Goal: Task Accomplishment & Management: Complete application form

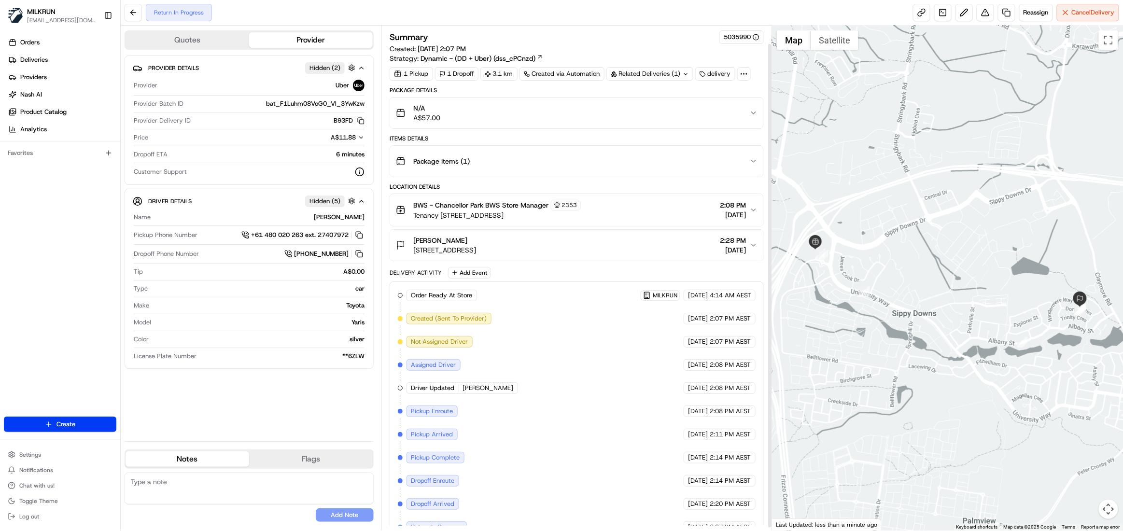
scroll to position [21, 0]
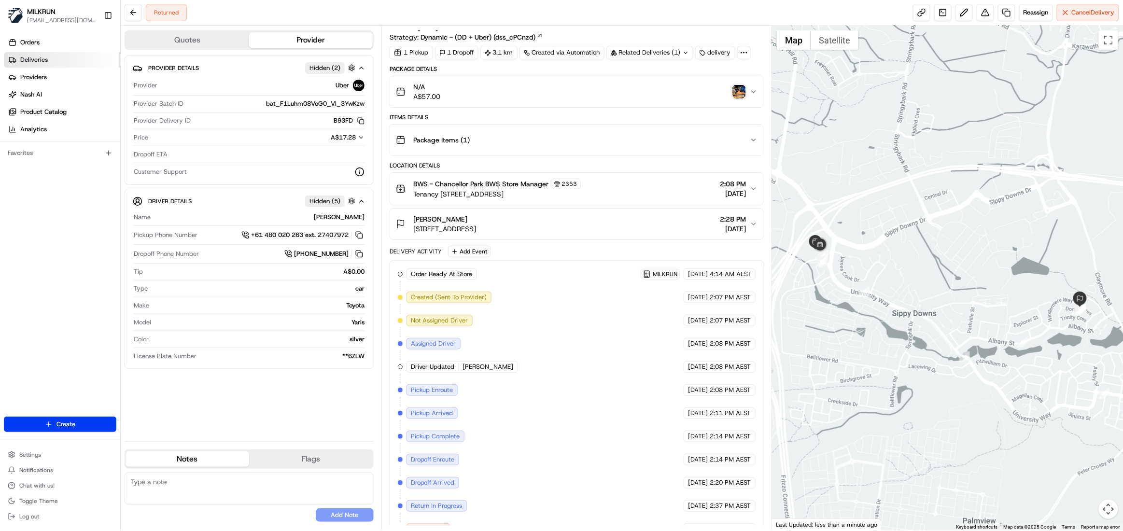
click at [35, 57] on span "Deliveries" at bounding box center [34, 60] width 28 height 9
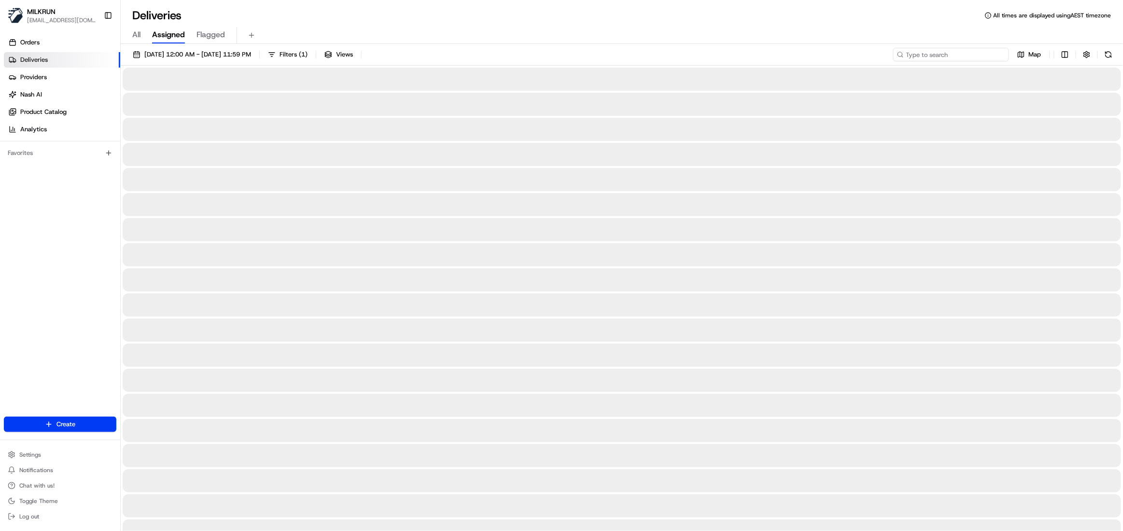
click at [945, 51] on input at bounding box center [951, 55] width 116 height 14
paste input "4e2dfc48-8048-4840-b9a1-ed9be49c6340"
type input "4e2dfc48-8048-4840-b9a1-ed9be49c6340"
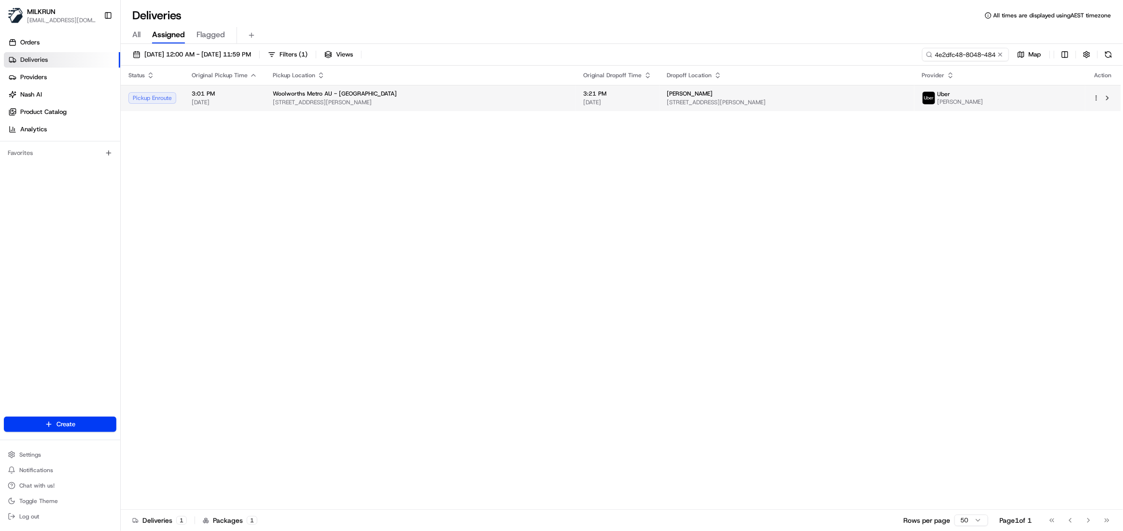
click at [364, 90] on span "Woolworths Metro AU - [GEOGRAPHIC_DATA]" at bounding box center [335, 94] width 124 height 8
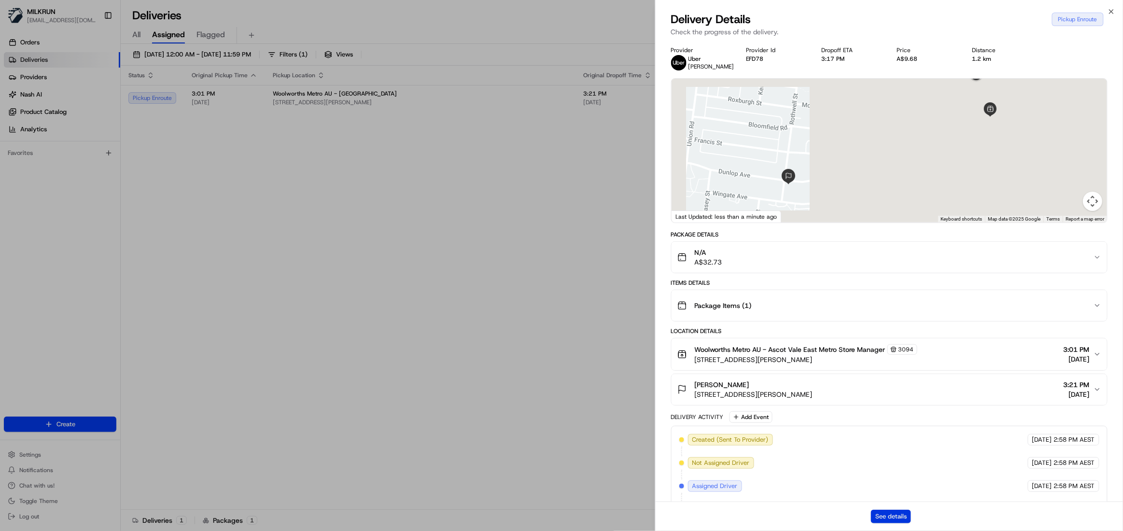
click at [891, 515] on button "See details" at bounding box center [891, 517] width 40 height 14
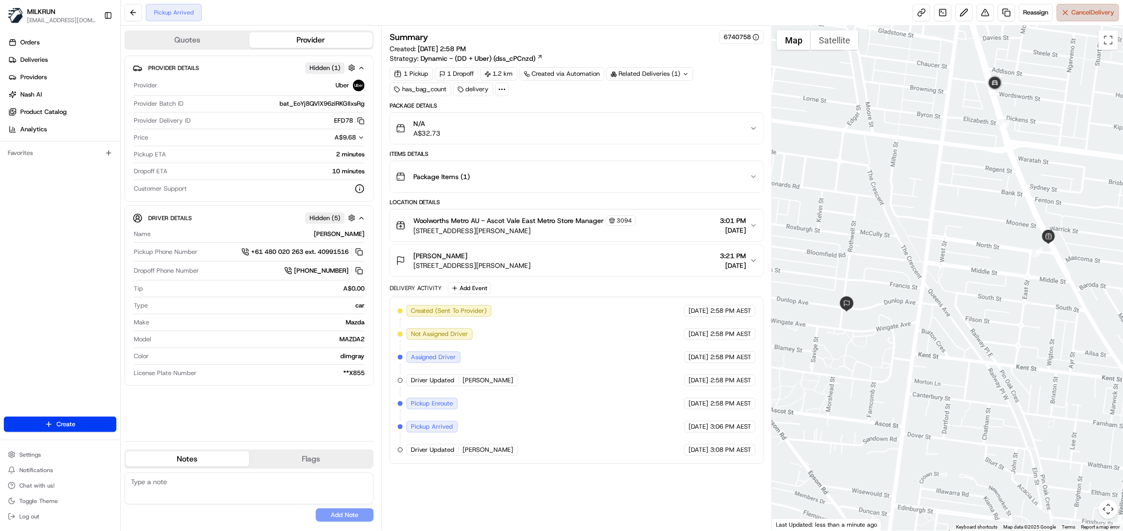
click at [1086, 17] on button "Cancel Delivery" at bounding box center [1088, 12] width 62 height 17
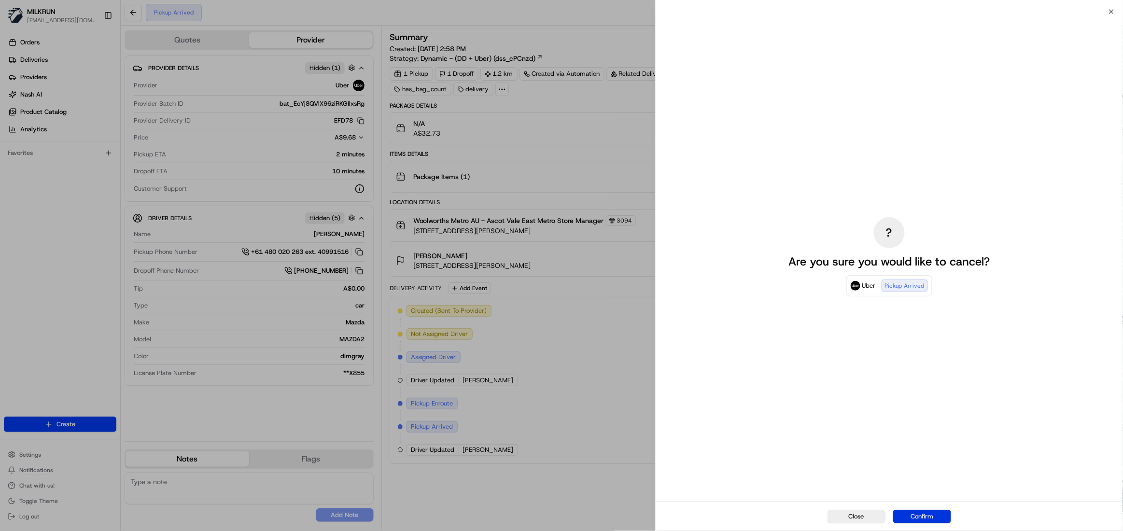
click at [929, 516] on button "Confirm" at bounding box center [922, 517] width 58 height 14
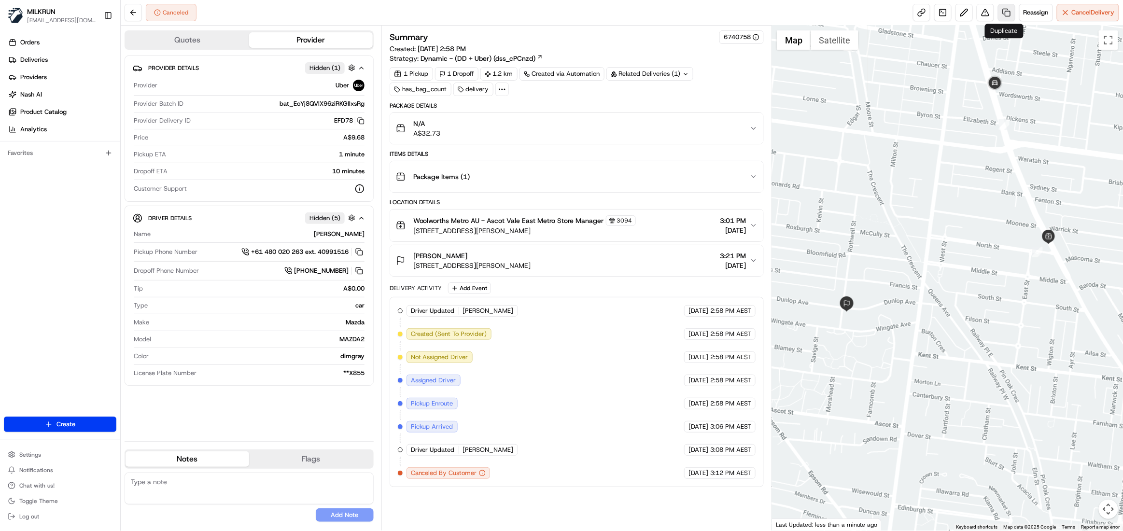
click at [1005, 13] on link at bounding box center [1006, 12] width 17 height 17
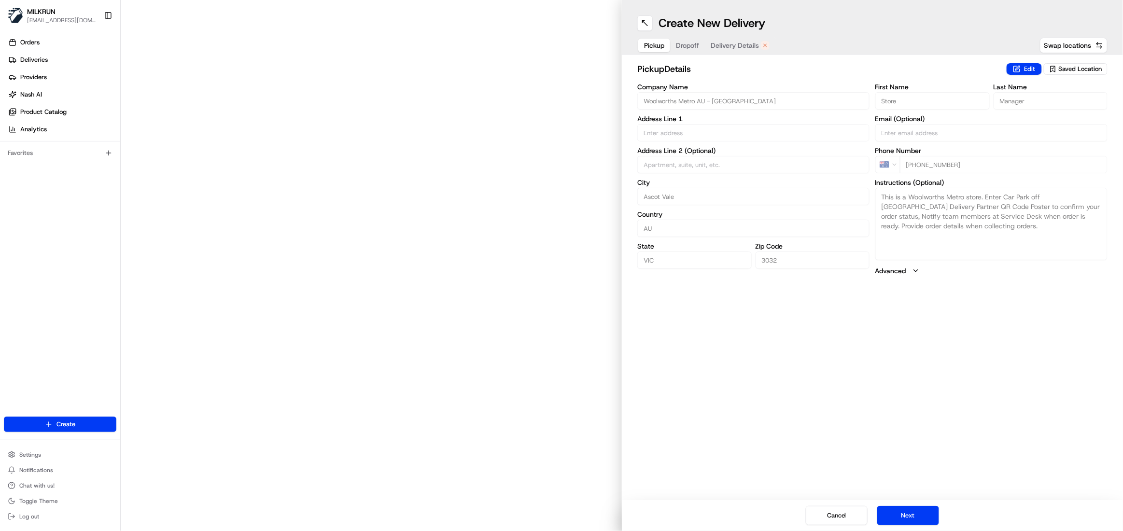
type input "327 Mt Alexander Rd"
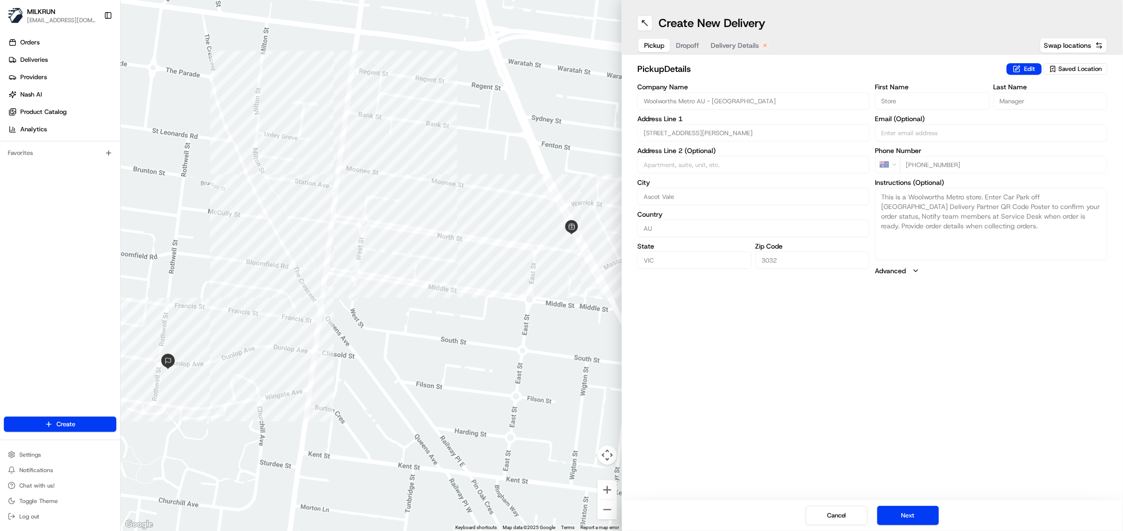
click at [744, 46] on span "Delivery Details" at bounding box center [735, 46] width 48 height 10
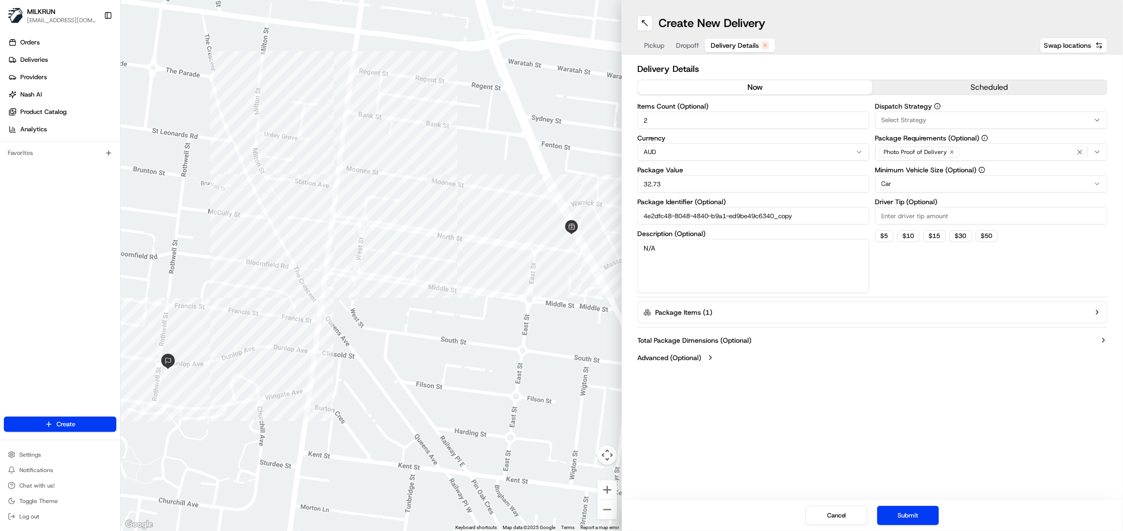
click at [737, 87] on button "now" at bounding box center [755, 87] width 235 height 14
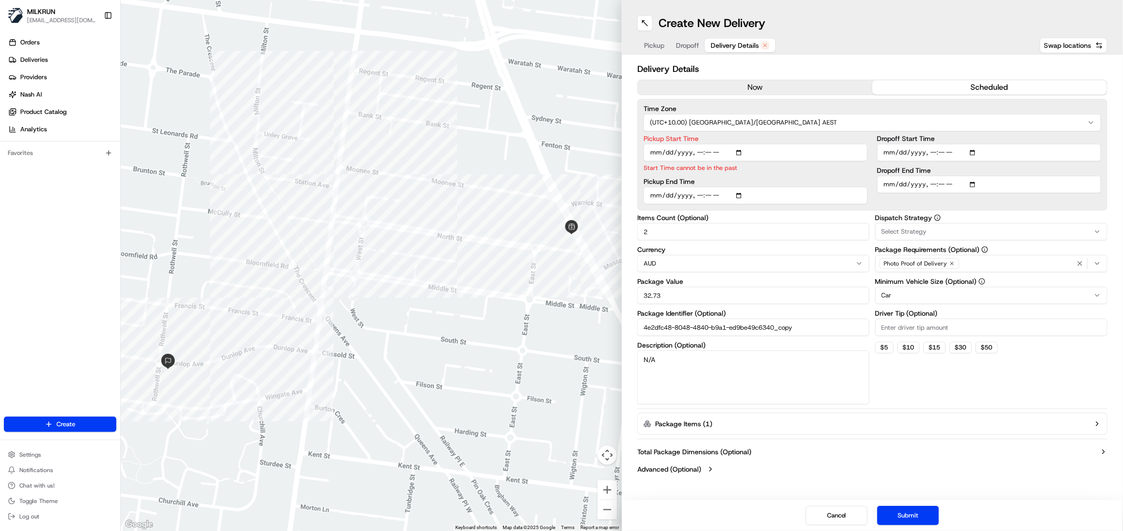
click at [939, 84] on button "scheduled" at bounding box center [989, 87] width 235 height 14
click at [741, 154] on input "Pickup Start Time" at bounding box center [755, 152] width 224 height 17
type input "2025-08-23T16:00"
click at [742, 196] on div "Time Zone (UTC+10.00) Australia/Sydney AEST Pickup Start Time Start Time cannot…" at bounding box center [872, 155] width 470 height 112
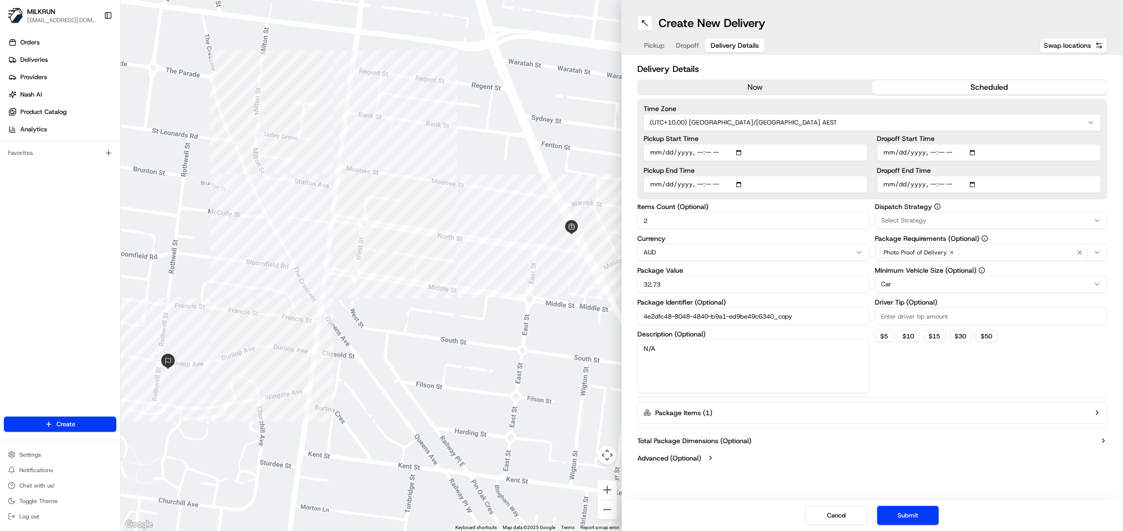
click at [742, 186] on input "Pickup End Time" at bounding box center [755, 184] width 224 height 17
type input "2025-08-23T16:05"
click at [972, 150] on input "Dropoff Start Time" at bounding box center [989, 152] width 224 height 17
click at [976, 153] on input "Dropoff Start Time" at bounding box center [989, 152] width 224 height 17
type input "2025-08-23T16:20"
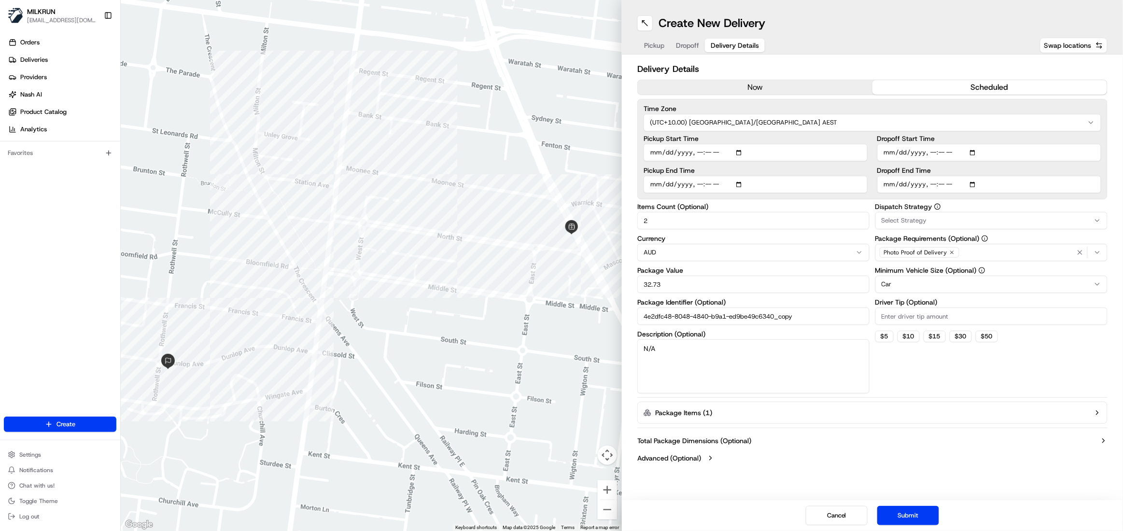
click at [976, 183] on input "Dropoff End Time" at bounding box center [989, 184] width 224 height 17
type input "2025-08-23T16:25"
click at [914, 517] on button "Submit" at bounding box center [908, 515] width 62 height 19
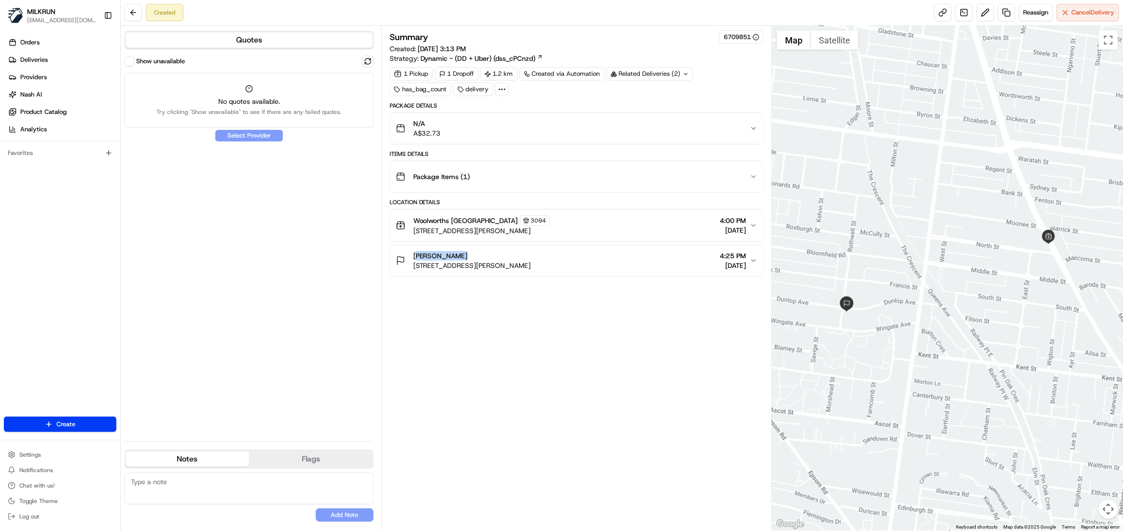
drag, startPoint x: 438, startPoint y: 256, endPoint x: 398, endPoint y: 259, distance: 40.1
click at [398, 259] on div "Donna Cooper 13 Rothwell St, Ascot Vale VIC 3032, Australia" at bounding box center [463, 260] width 135 height 19
copy span "[PERSON_NAME]"
click at [28, 60] on span "Deliveries" at bounding box center [34, 60] width 28 height 9
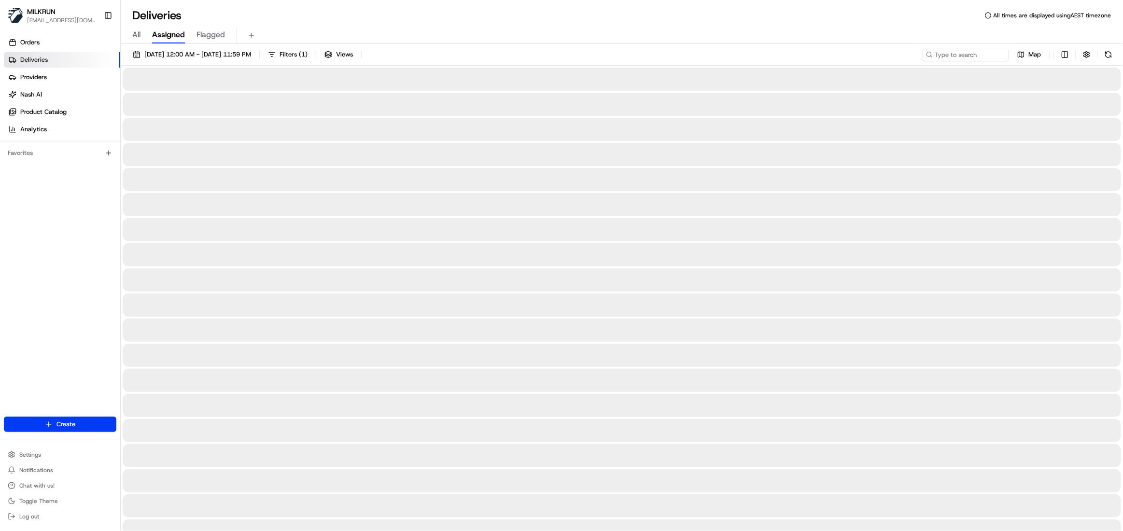
click at [138, 34] on span "All" at bounding box center [136, 35] width 8 height 12
click at [952, 56] on input at bounding box center [951, 55] width 116 height 14
paste input "[PERSON_NAME]"
type input "[PERSON_NAME]"
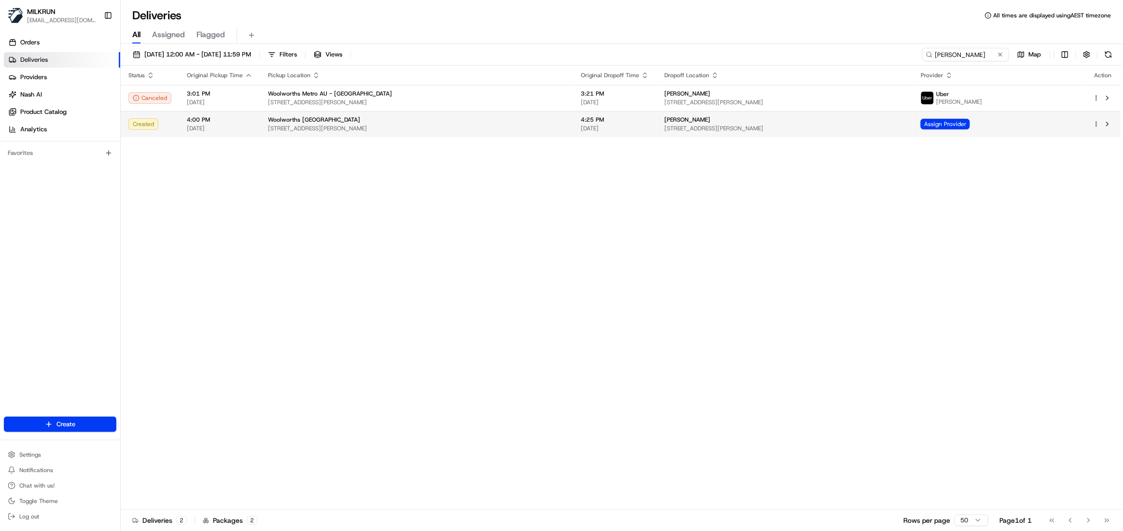
click at [398, 126] on span "[STREET_ADDRESS][PERSON_NAME]" at bounding box center [416, 129] width 297 height 8
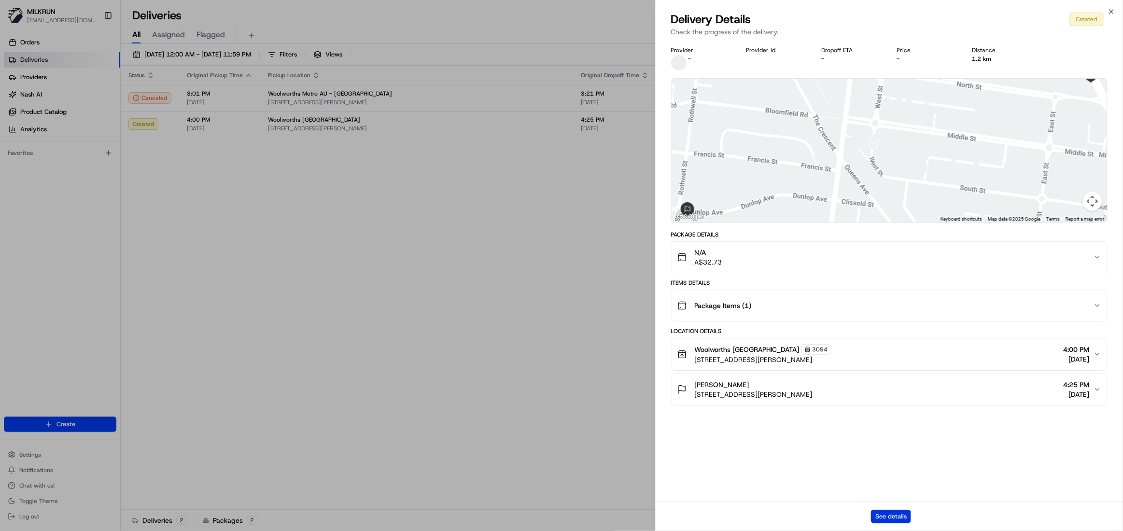
click at [879, 515] on button "See details" at bounding box center [891, 517] width 40 height 14
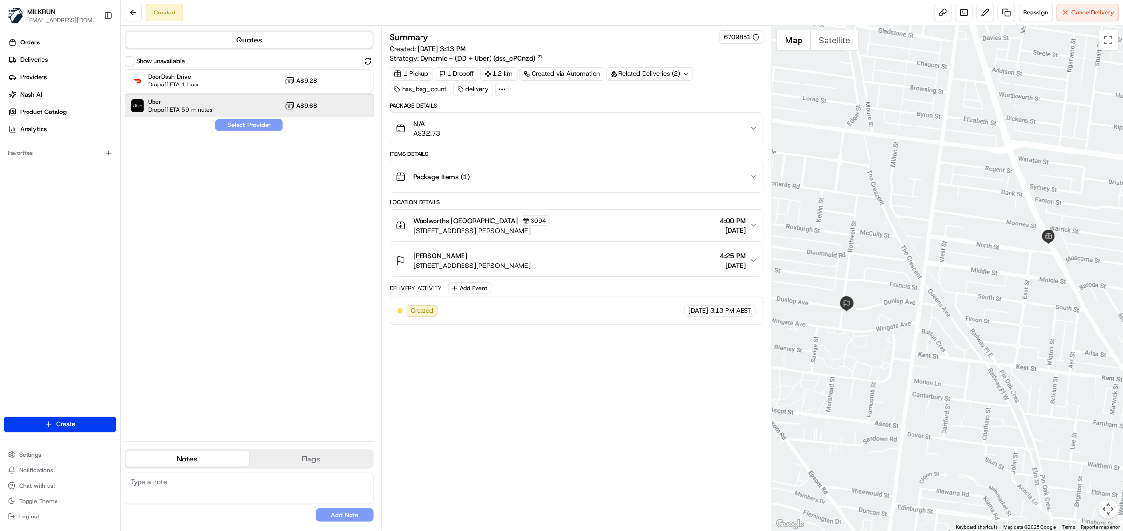
click at [191, 105] on span "Uber" at bounding box center [180, 102] width 64 height 8
click at [238, 124] on button "Assign Provider" at bounding box center [249, 125] width 69 height 12
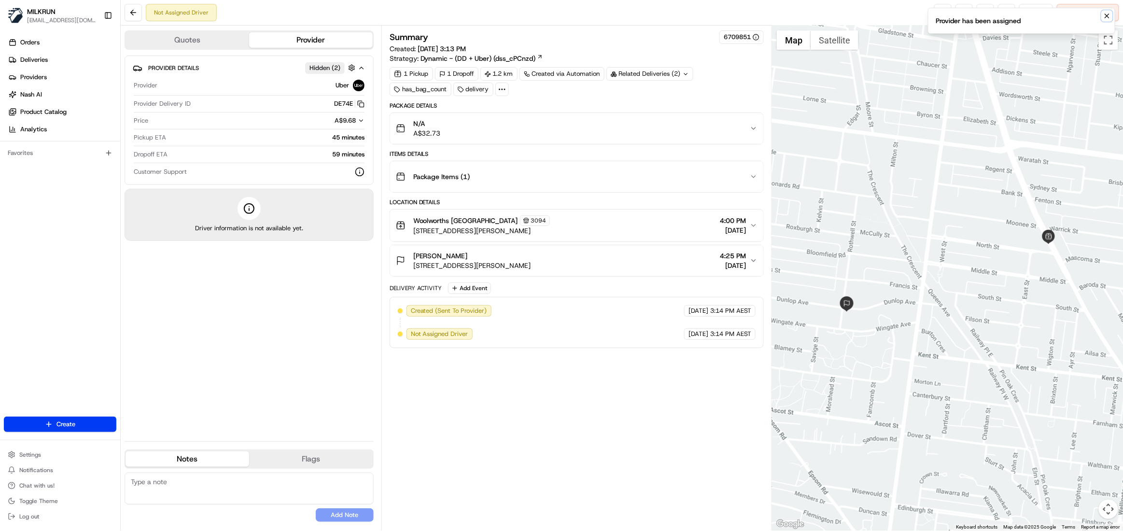
click at [1104, 15] on icon "Notifications (F8)" at bounding box center [1107, 16] width 8 height 8
